Goal: Task Accomplishment & Management: Manage account settings

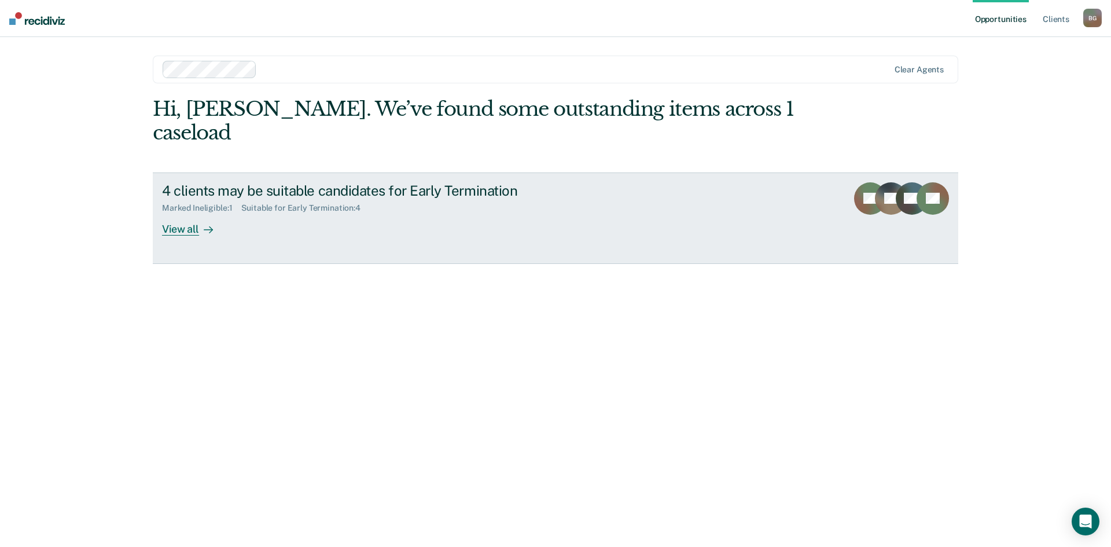
click at [196, 213] on div "View all" at bounding box center [194, 224] width 65 height 23
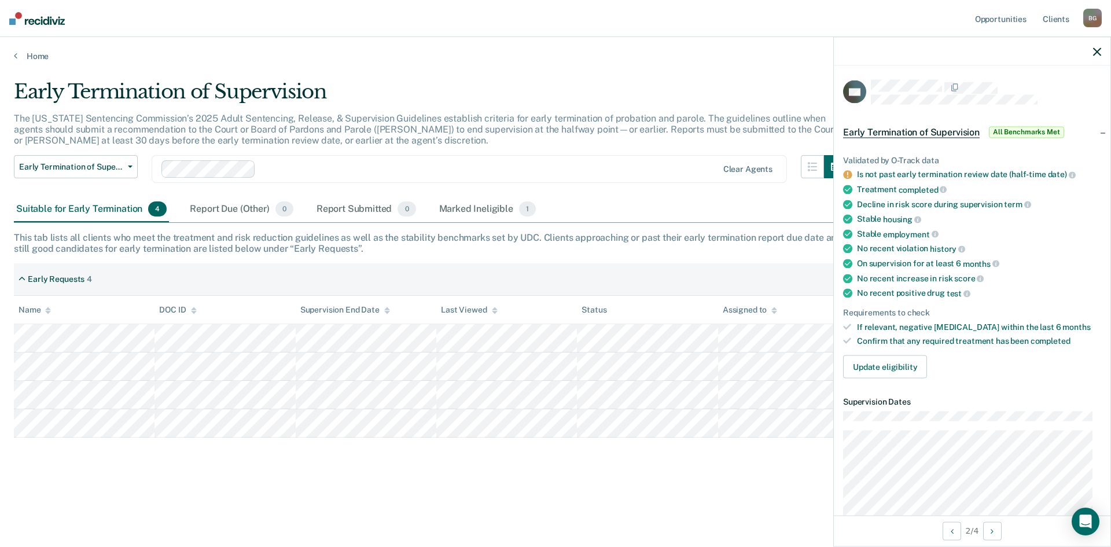
click at [792, 71] on main "Early Termination of Supervision The [US_STATE] Sentencing Commission’s 2025 Ad…" at bounding box center [555, 302] width 1111 height 482
click at [791, 23] on nav "Opportunities Client s [PERSON_NAME] B G Profile How it works Log Out" at bounding box center [555, 18] width 1111 height 37
click at [1097, 51] on icon "button" at bounding box center [1097, 51] width 8 height 8
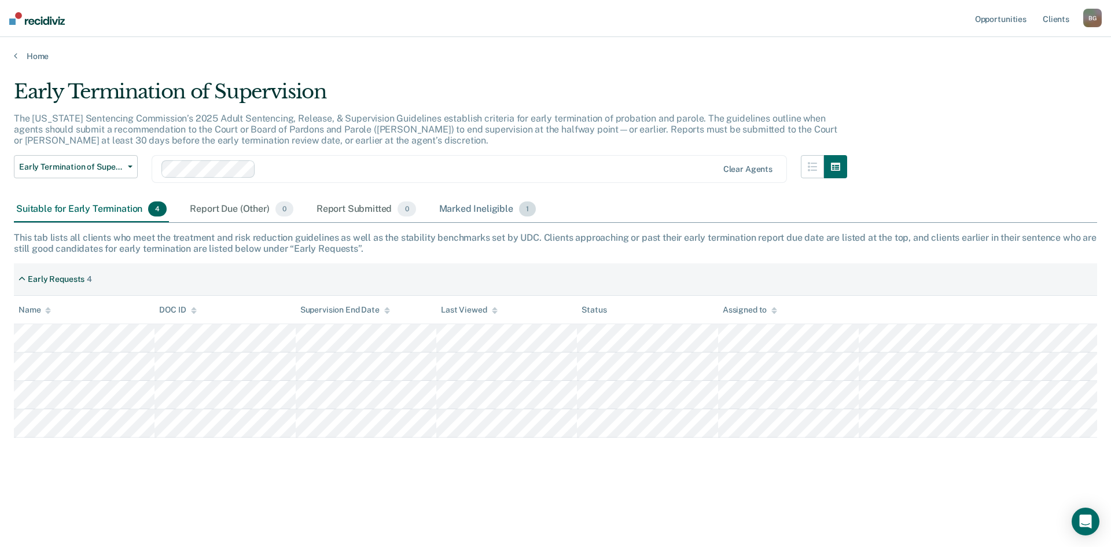
click at [477, 211] on div "Marked Ineligible 1" at bounding box center [488, 209] width 102 height 25
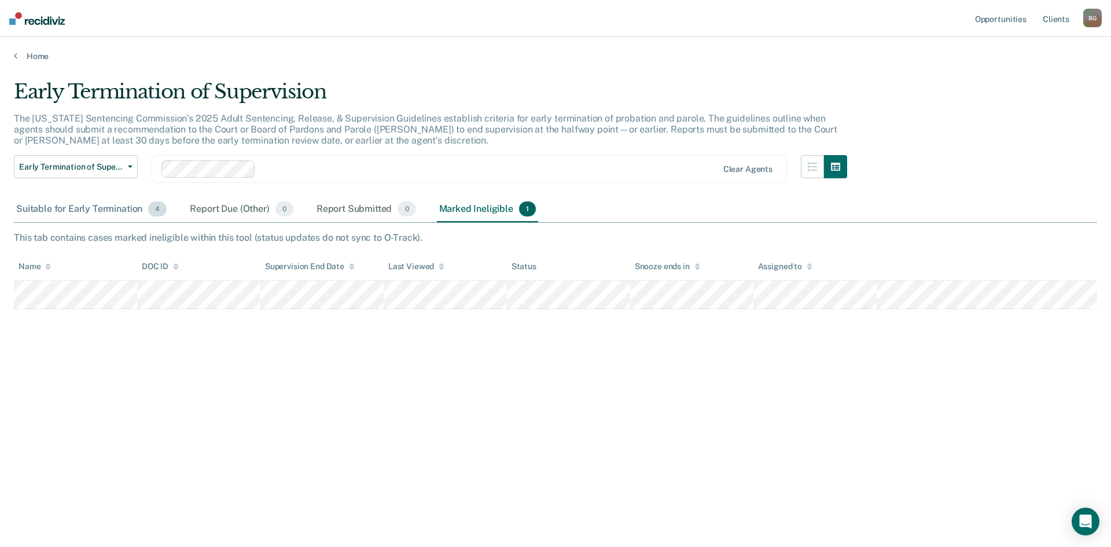
click at [100, 207] on div "Suitable for Early Termination 4" at bounding box center [91, 209] width 155 height 25
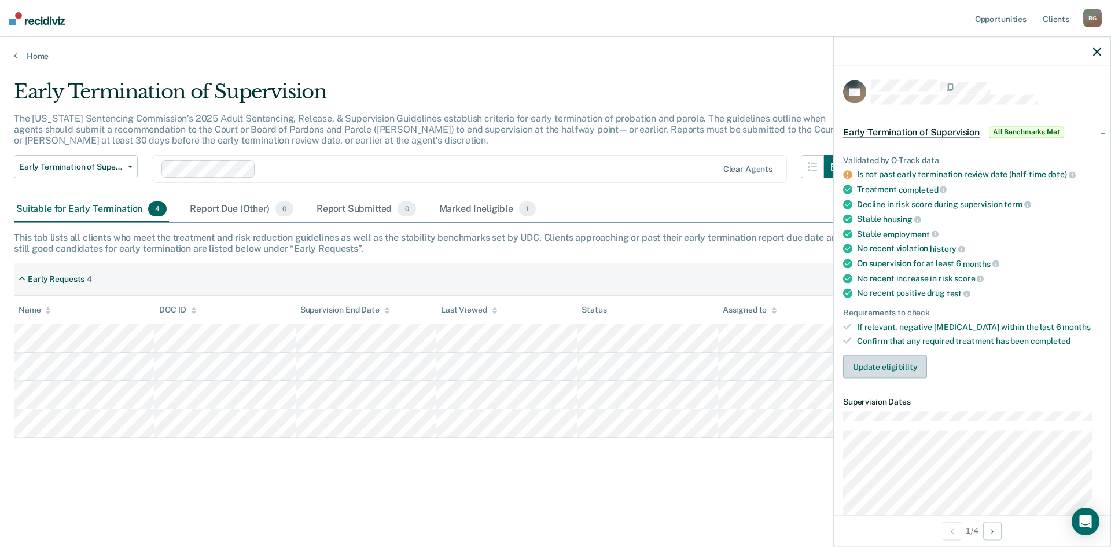
click at [893, 368] on button "Update eligibility" at bounding box center [885, 366] width 84 height 23
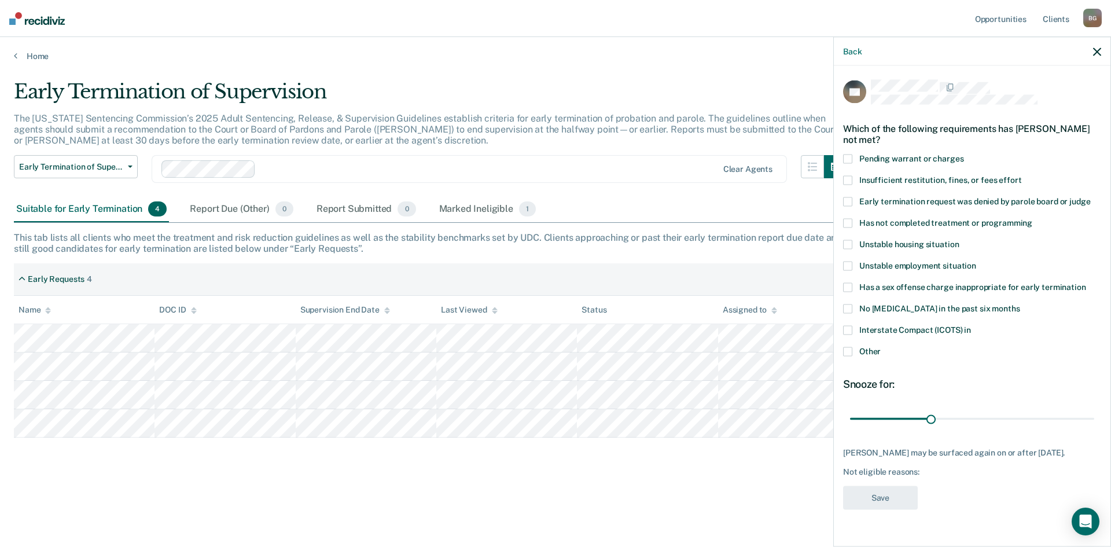
click at [848, 350] on span at bounding box center [847, 351] width 9 height 9
click at [881, 347] on input "Other" at bounding box center [881, 347] width 0 height 0
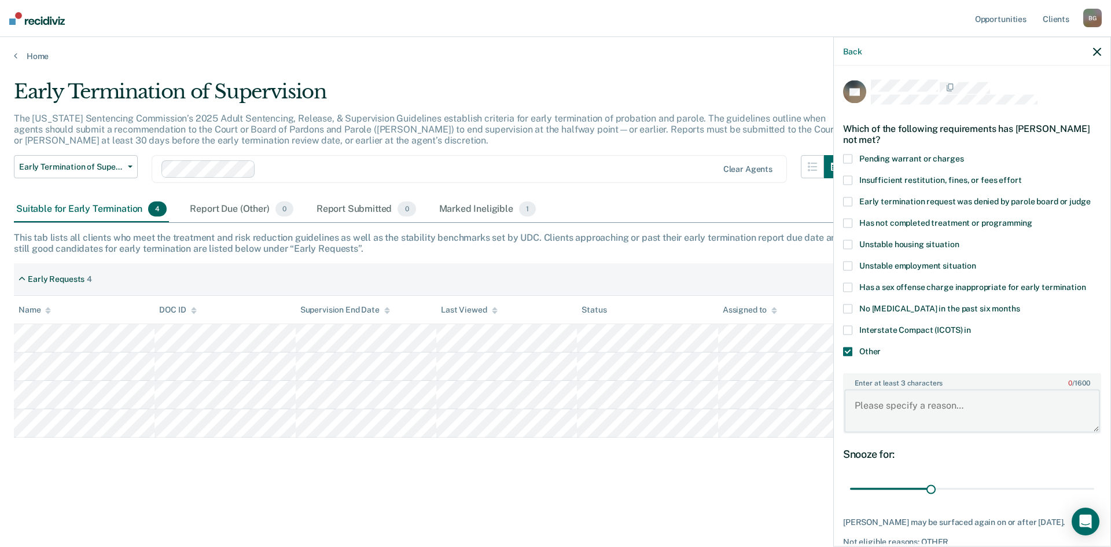
click at [894, 405] on textarea "Enter at least 3 characters 0 / 1600" at bounding box center [972, 411] width 256 height 43
click at [869, 399] on textarea "Enter at least 3 characters 0 / 1600" at bounding box center [972, 411] width 256 height 43
click at [1041, 401] on textarea "supervision end date is [DATE]" at bounding box center [972, 411] width 256 height 43
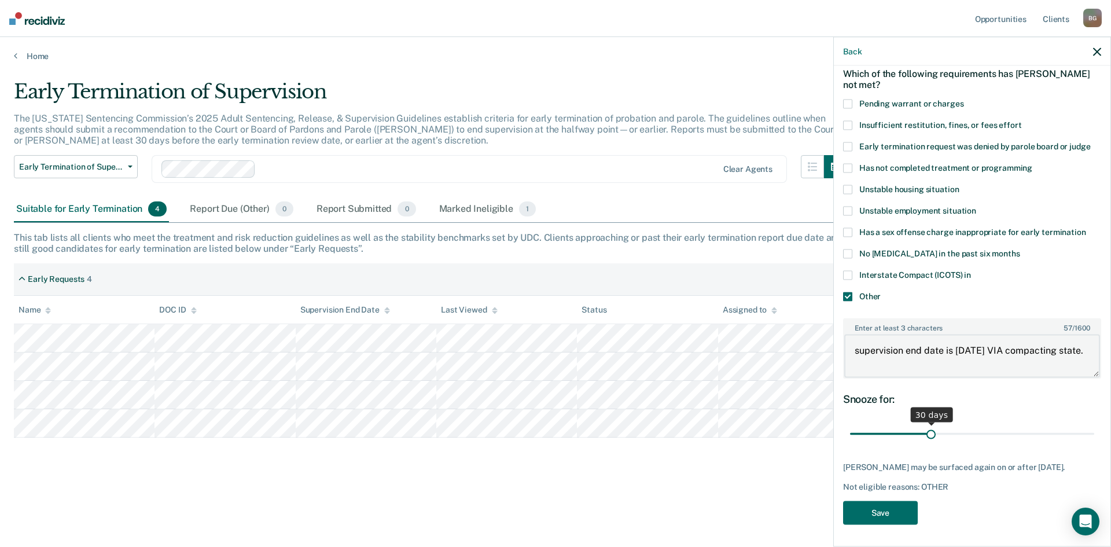
type textarea "supervision end date is [DATE] VIA compacting state."
drag, startPoint x: 930, startPoint y: 430, endPoint x: 1091, endPoint y: 427, distance: 160.9
type input "90"
click at [1091, 427] on input "range" at bounding box center [972, 434] width 244 height 20
click at [888, 513] on button "Save" at bounding box center [880, 513] width 75 height 24
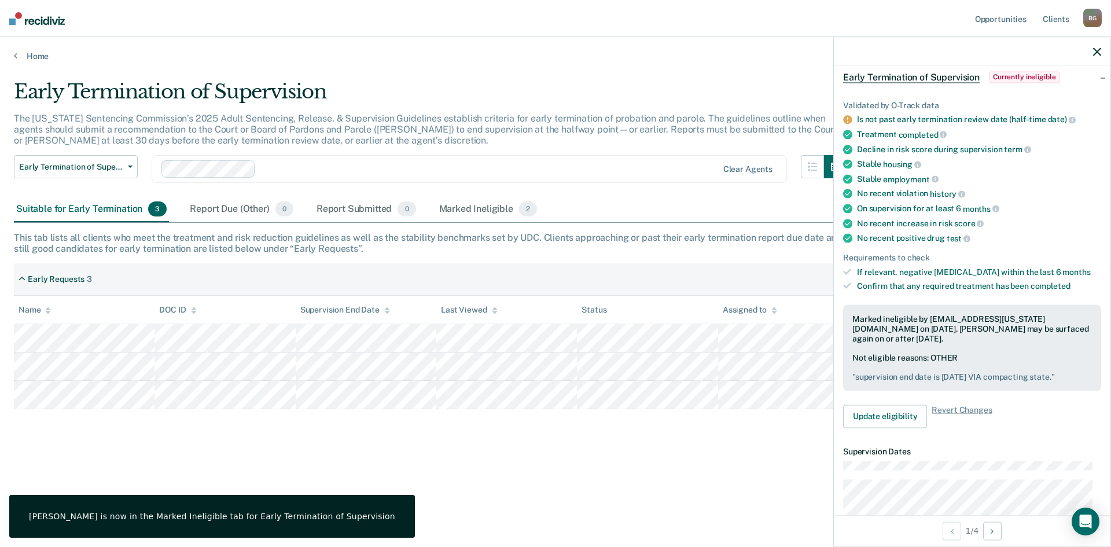
click at [1101, 47] on icon "button" at bounding box center [1097, 51] width 8 height 8
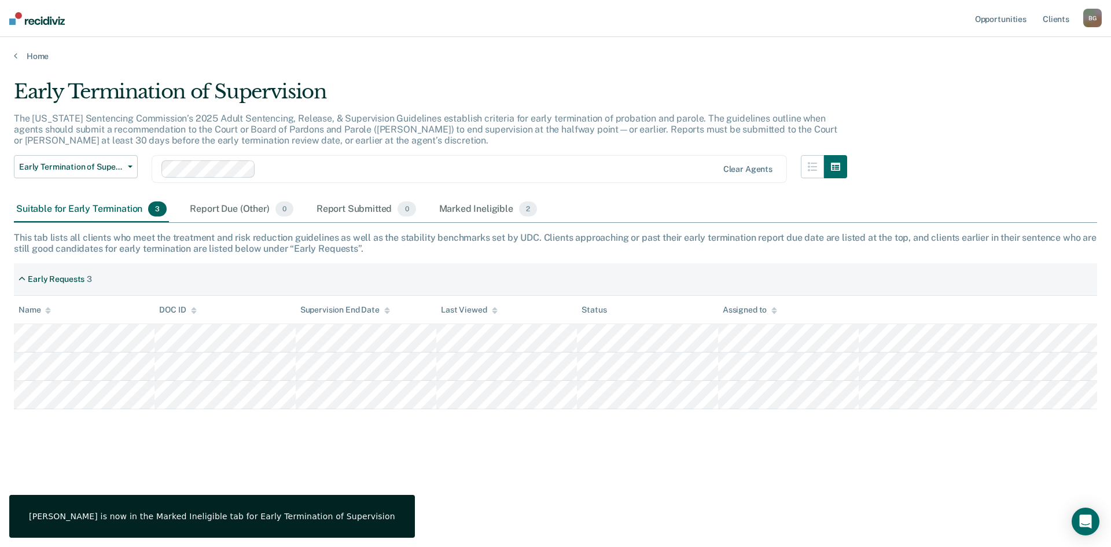
click at [677, 437] on div "Early Termination of Supervision The [US_STATE] Sentencing Commission’s 2025 Ad…" at bounding box center [555, 270] width 1083 height 380
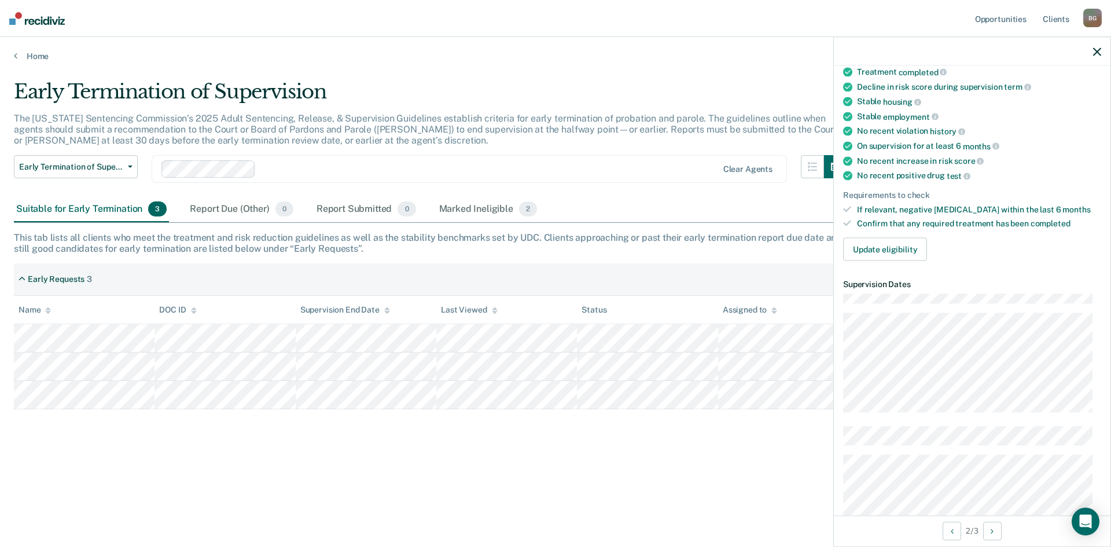
scroll to position [232, 0]
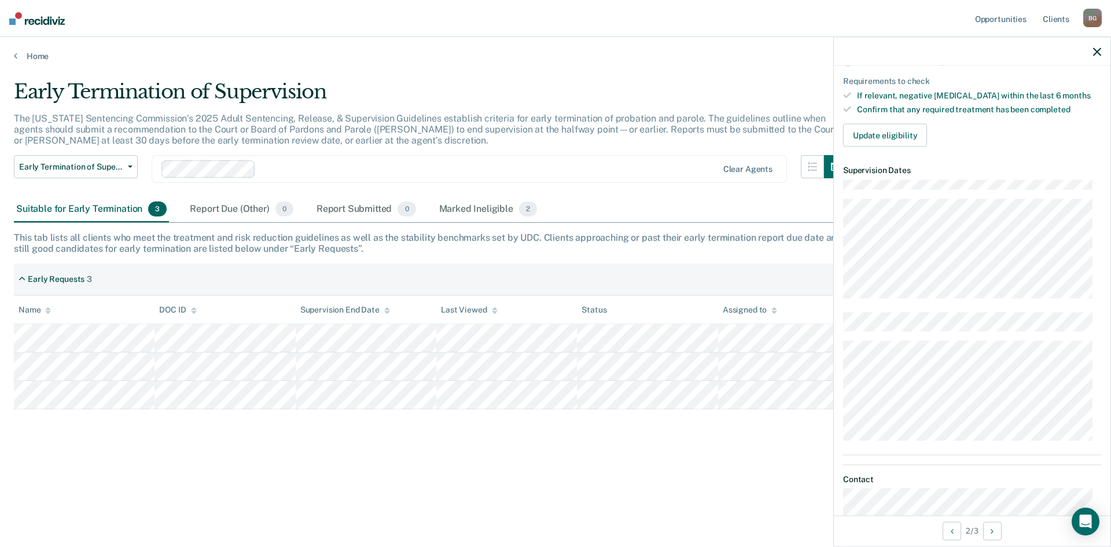
click at [567, 67] on main "Early Termination of Supervision The [US_STATE] Sentencing Commission’s 2025 Ad…" at bounding box center [555, 302] width 1111 height 482
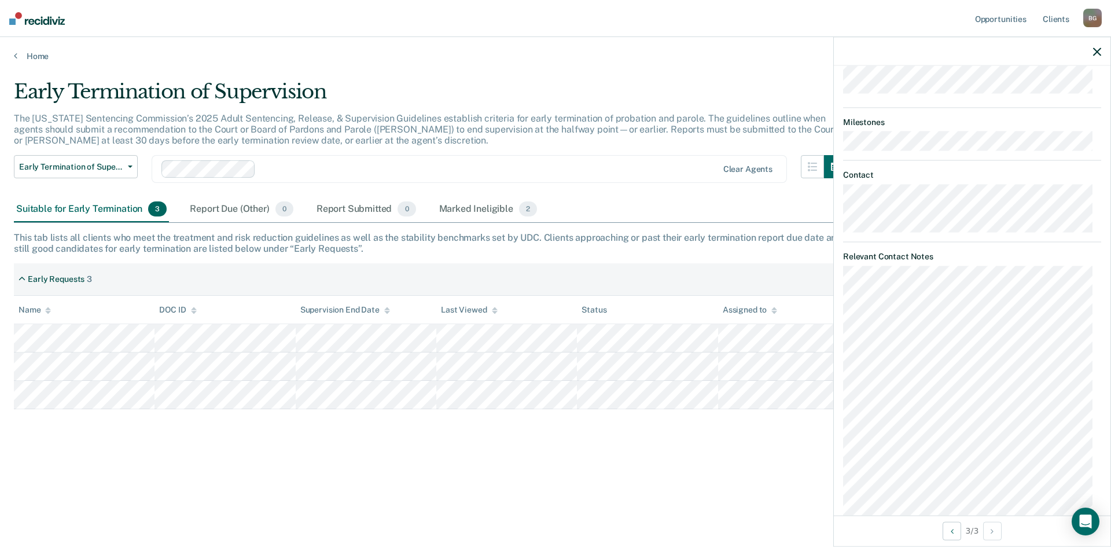
scroll to position [0, 0]
